Goal: Find specific page/section: Find specific page/section

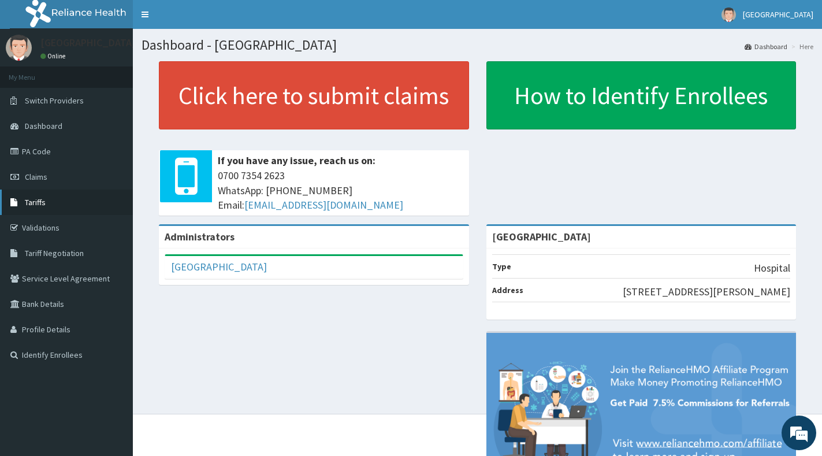
click at [29, 198] on span "Tariffs" at bounding box center [35, 202] width 21 height 10
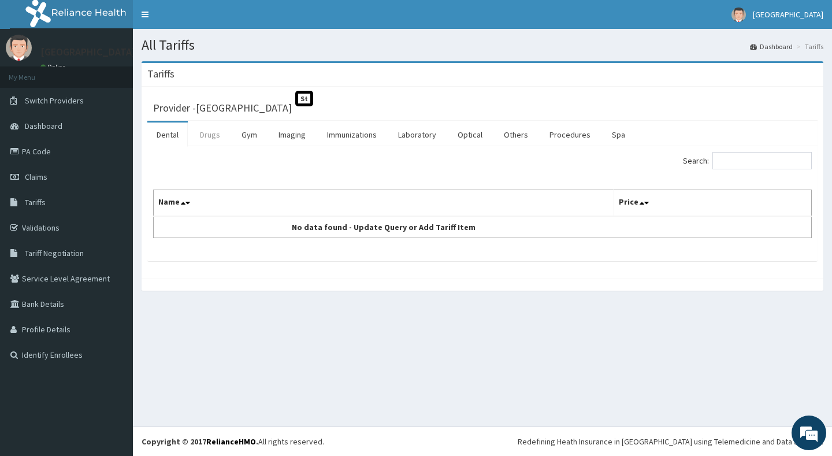
click at [207, 136] on link "Drugs" at bounding box center [210, 134] width 39 height 24
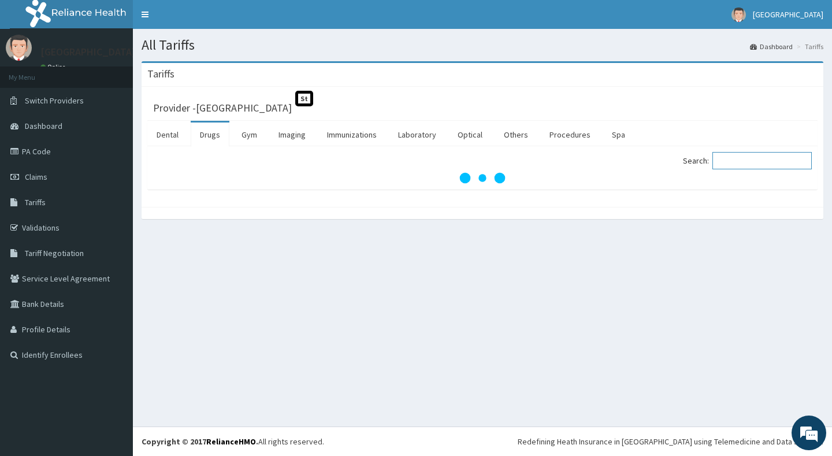
click at [756, 164] on input "Search:" at bounding box center [761, 160] width 99 height 17
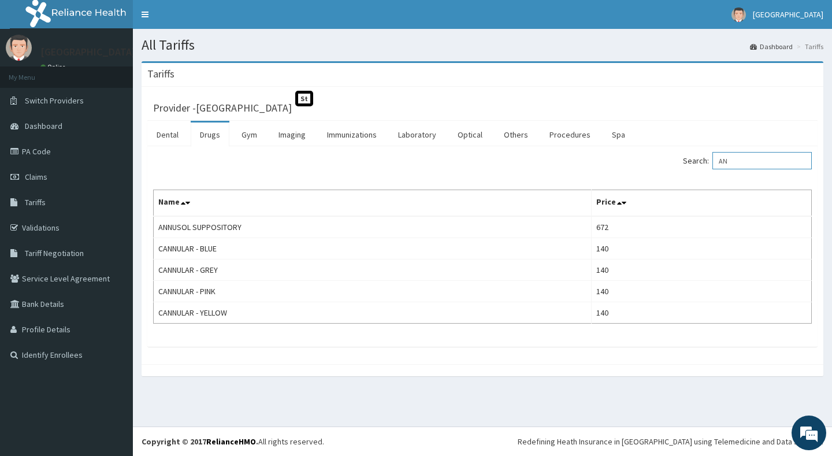
type input "A"
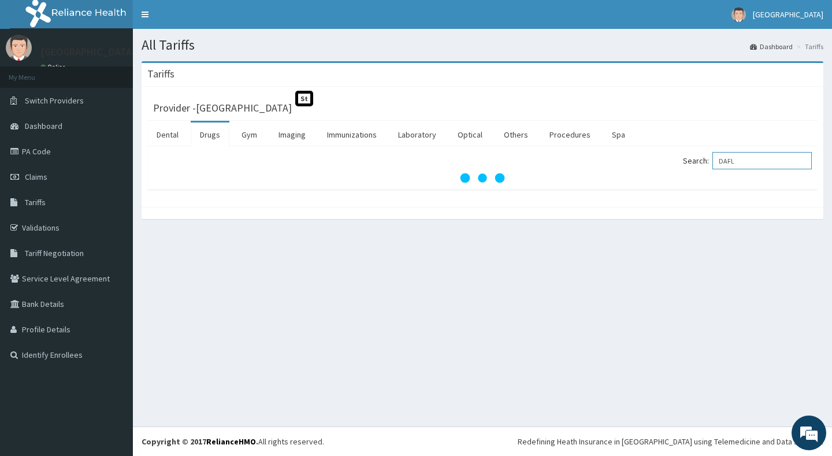
type input "DAFL"
click at [211, 137] on link "Drugs" at bounding box center [210, 134] width 39 height 24
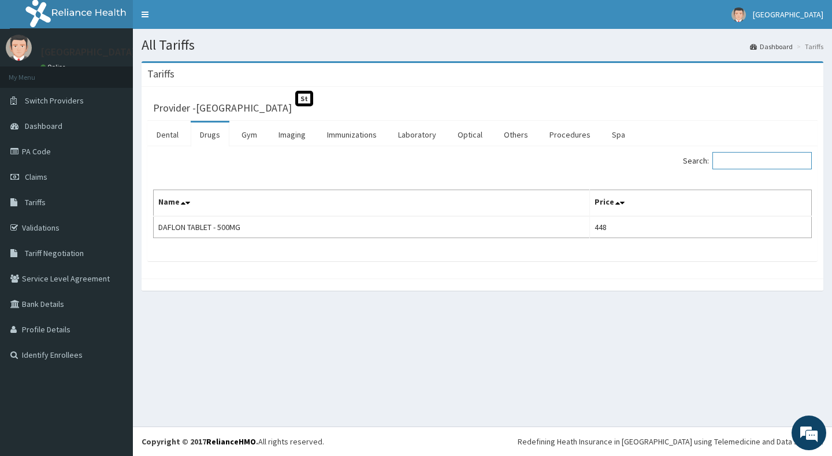
click at [740, 158] on input "Search:" at bounding box center [761, 160] width 99 height 17
click at [756, 159] on input "DUOD" at bounding box center [761, 160] width 99 height 17
type input "D"
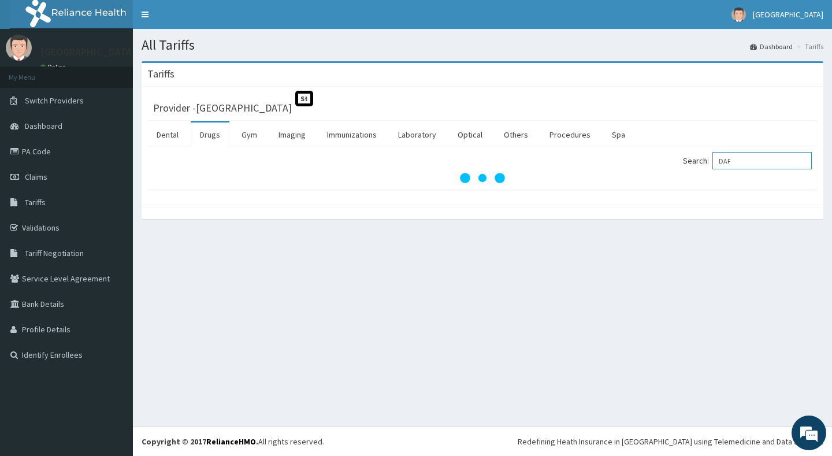
type input "DAF"
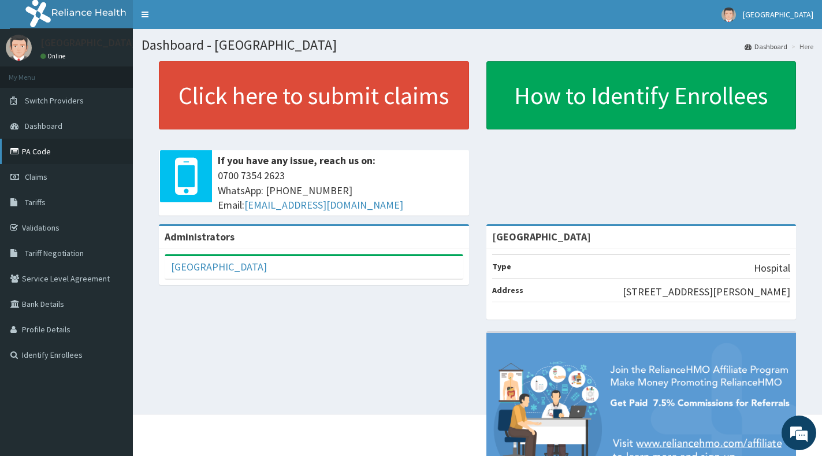
click at [29, 153] on link "PA Code" at bounding box center [66, 151] width 133 height 25
